Goal: Information Seeking & Learning: Learn about a topic

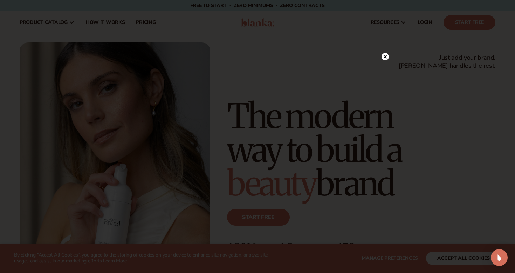
click at [385, 57] on icon at bounding box center [386, 57] width 4 height 4
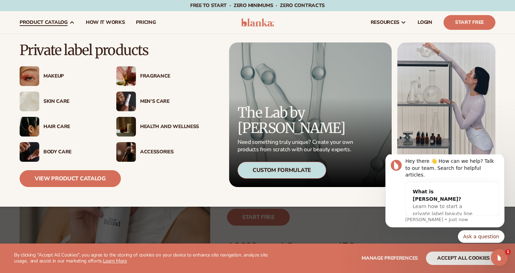
click at [27, 149] on img at bounding box center [30, 152] width 20 height 20
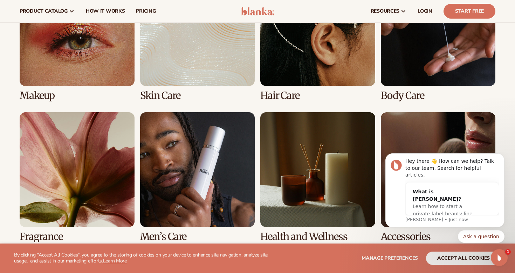
scroll to position [555, 0]
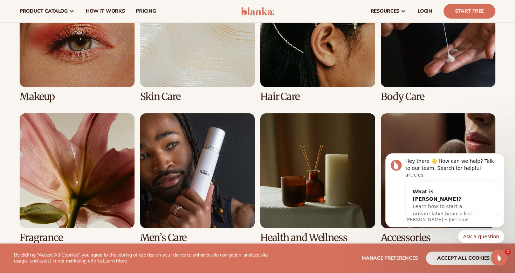
click at [438, 39] on link "4 / 8" at bounding box center [438, 37] width 115 height 130
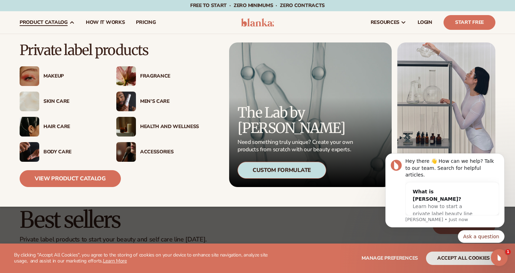
click at [53, 102] on div "Skin Care" at bounding box center [72, 101] width 59 height 6
